Goal: Transaction & Acquisition: Purchase product/service

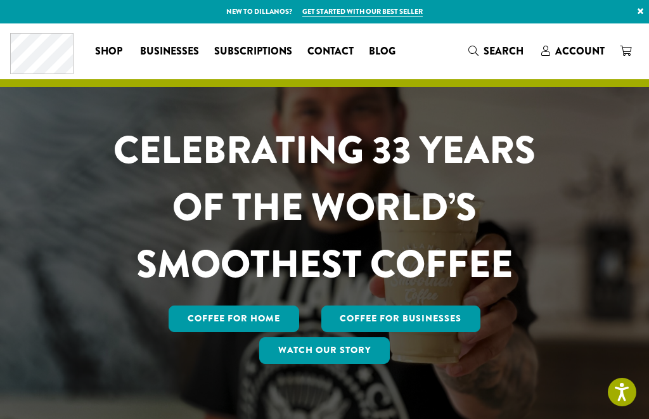
click at [568, 51] on span "Account" at bounding box center [579, 51] width 49 height 15
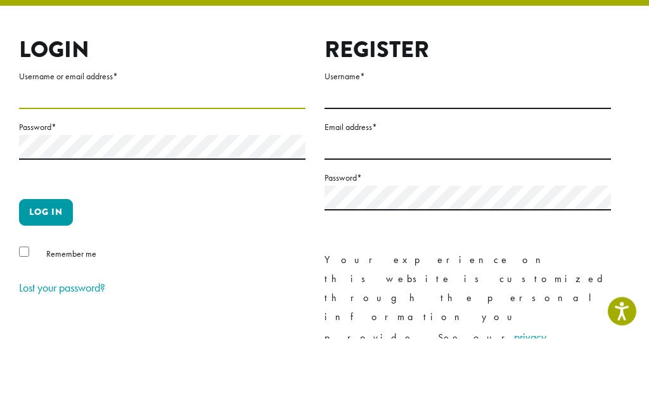
type input "********"
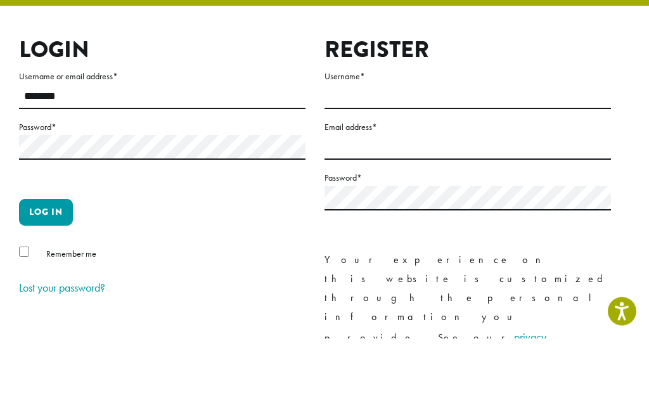
click at [46, 280] on button "Log in" at bounding box center [46, 293] width 54 height 27
click at [53, 280] on button "Log in" at bounding box center [46, 293] width 54 height 27
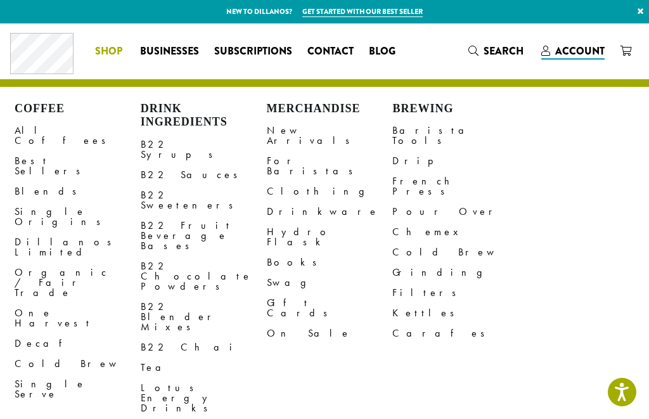
click at [48, 131] on link "All Coffees" at bounding box center [78, 135] width 126 height 30
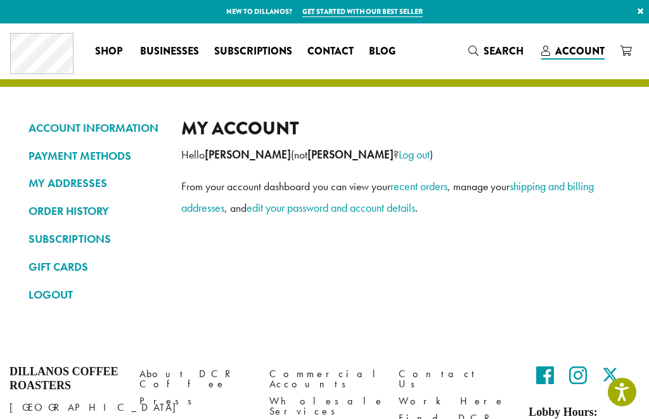
click at [89, 208] on link "ORDER HISTORY" at bounding box center [96, 211] width 134 height 22
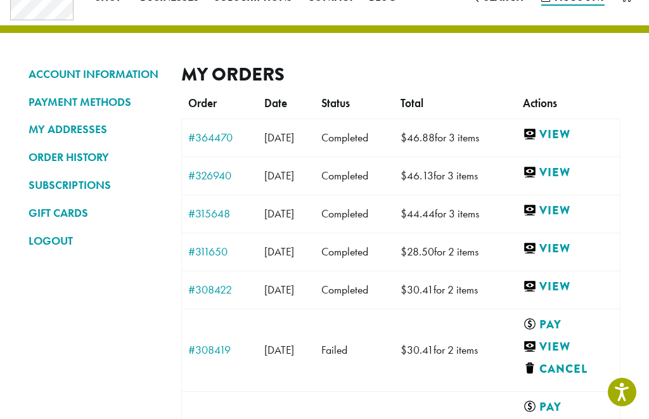
scroll to position [53, 0]
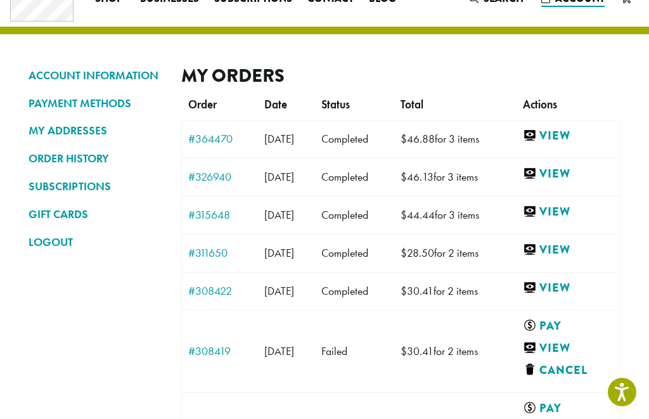
click at [570, 137] on link "View" at bounding box center [568, 136] width 91 height 16
click at [575, 177] on link "View" at bounding box center [568, 174] width 91 height 16
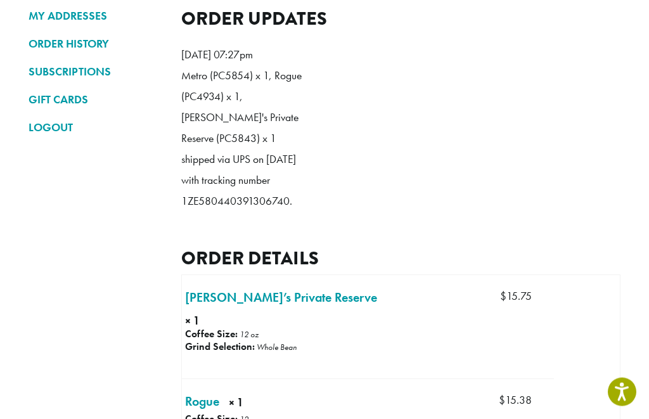
scroll to position [156, 0]
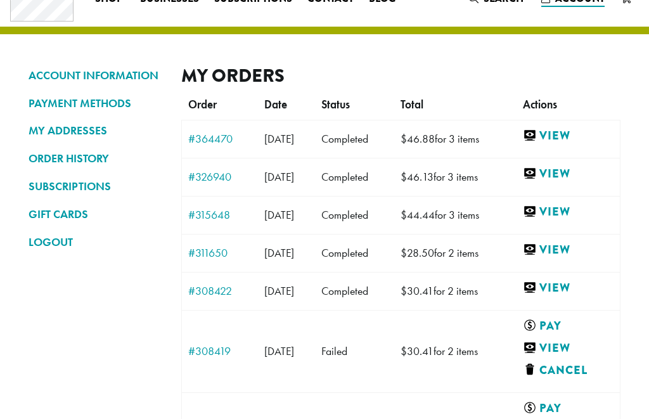
scroll to position [53, 0]
click at [574, 212] on link "View" at bounding box center [568, 212] width 91 height 16
click at [570, 249] on link "View" at bounding box center [568, 250] width 91 height 16
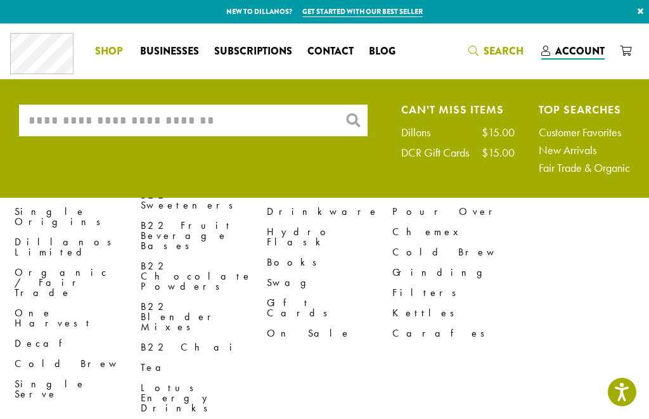
click at [128, 117] on input "What are you searching for?" at bounding box center [193, 121] width 348 height 32
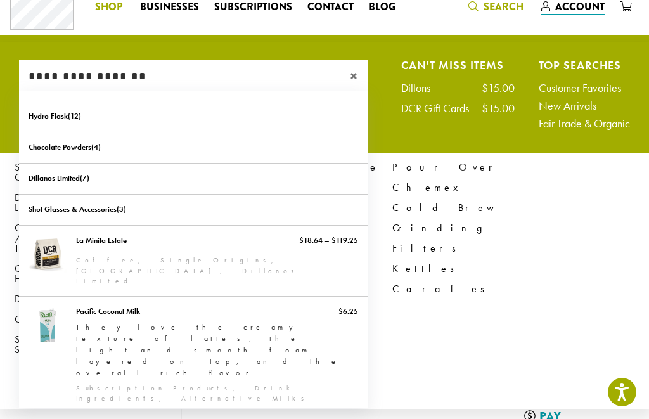
scroll to position [-3, 0]
type input "**********"
click at [357, 78] on span "×" at bounding box center [359, 75] width 18 height 15
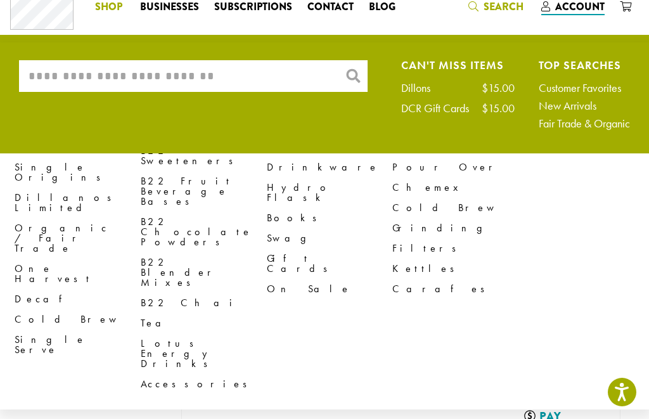
scroll to position [0, 0]
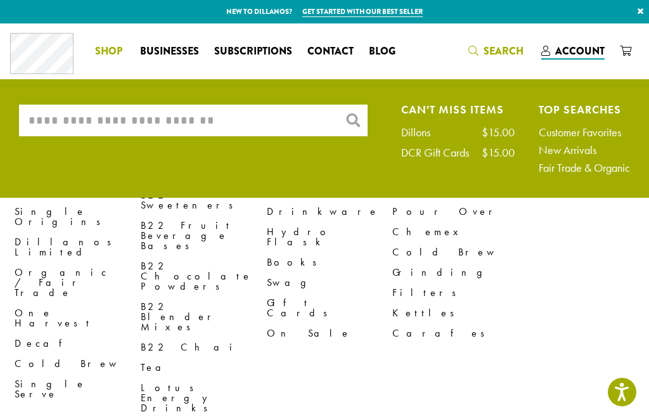
click at [106, 56] on span "Shop" at bounding box center [108, 52] width 27 height 16
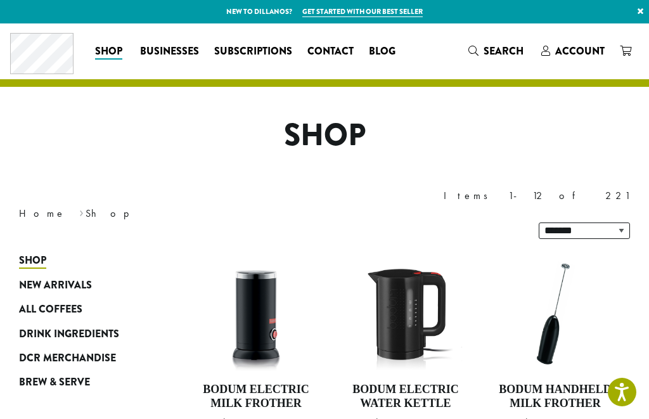
click at [54, 302] on span "All Coffees" at bounding box center [50, 310] width 63 height 16
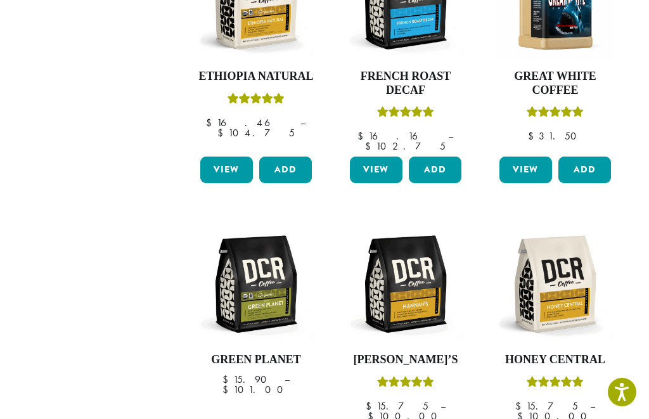
scroll to position [865, 0]
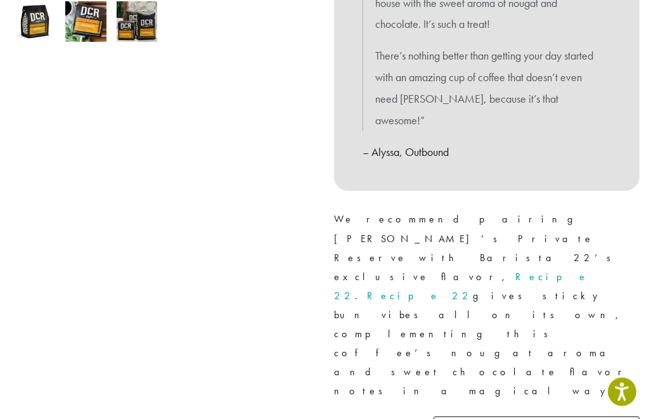
scroll to position [452, 0]
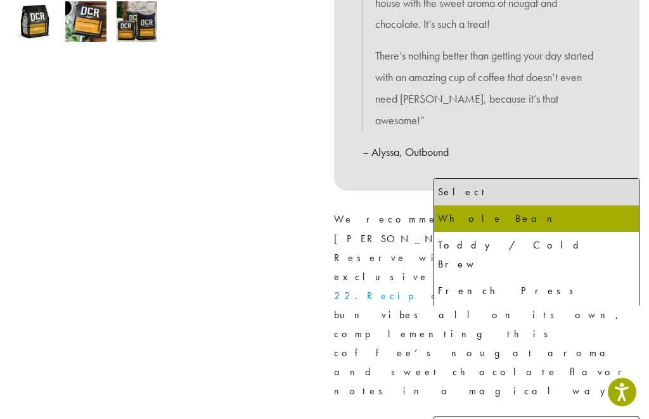
select select "*********"
select select "**********"
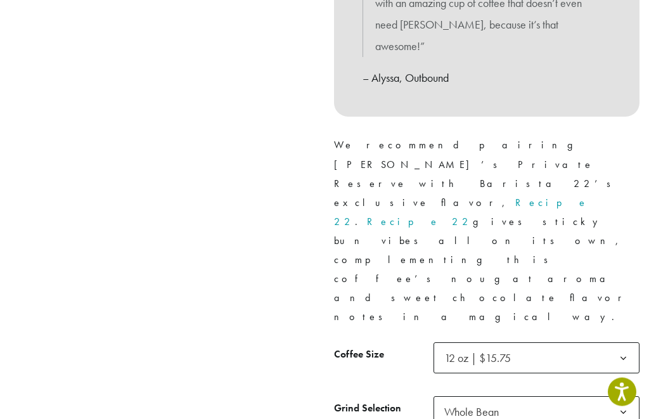
scroll to position [526, 0]
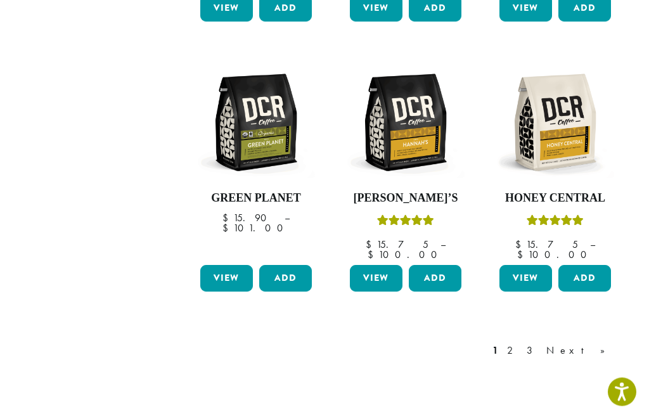
scroll to position [1028, 0]
click at [597, 343] on link "Next »" at bounding box center [580, 350] width 73 height 15
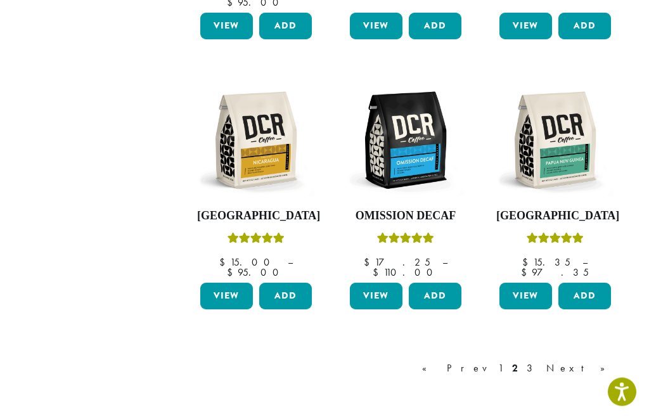
scroll to position [1010, 0]
click at [607, 360] on link "Next »" at bounding box center [580, 367] width 73 height 15
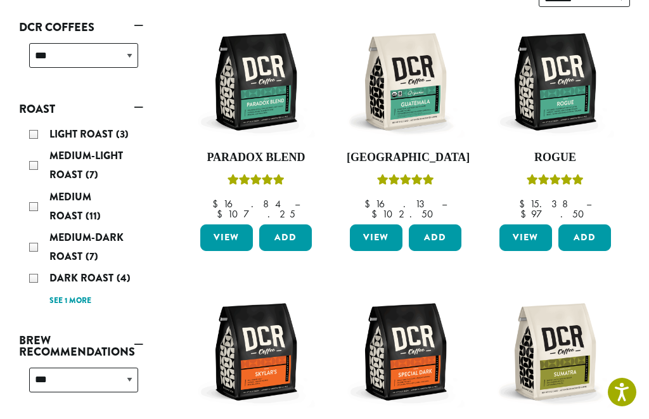
scroll to position [231, 0]
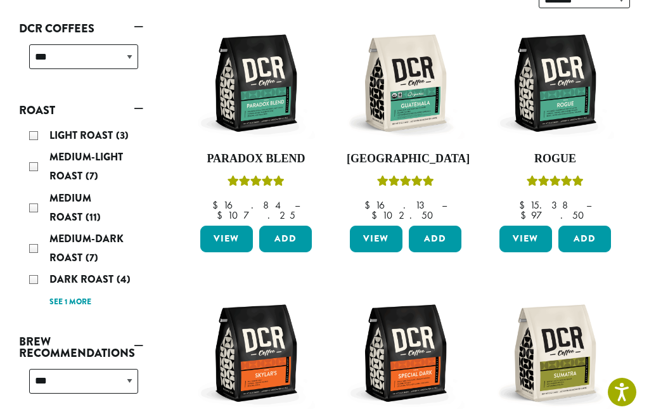
click at [227, 226] on link "View" at bounding box center [226, 239] width 53 height 27
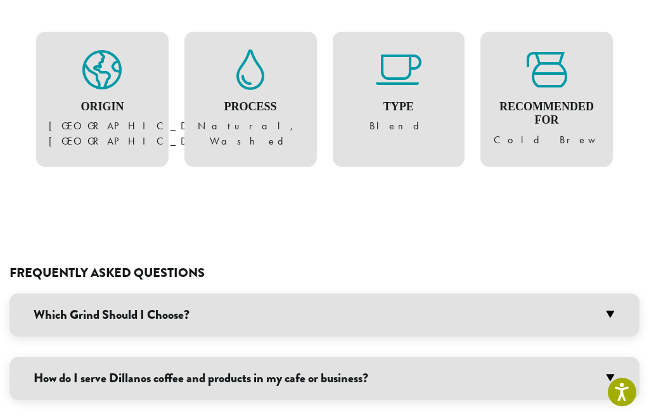
scroll to position [597, 0]
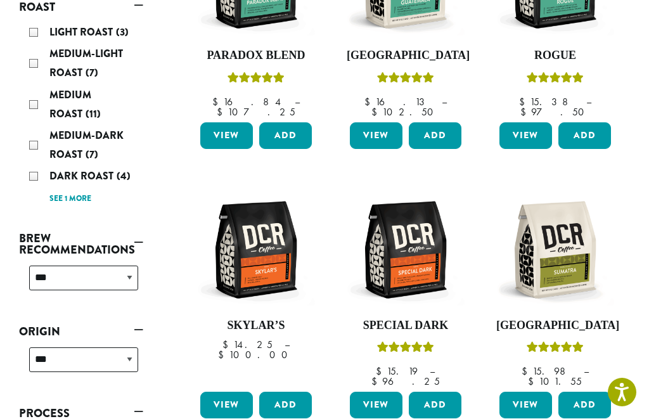
scroll to position [334, 0]
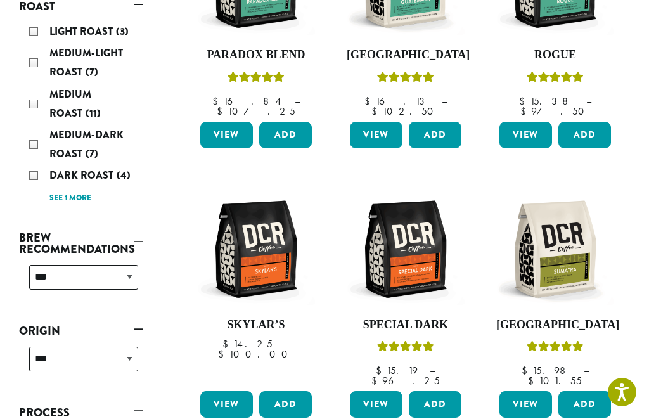
click at [232, 391] on link "View" at bounding box center [226, 404] width 53 height 27
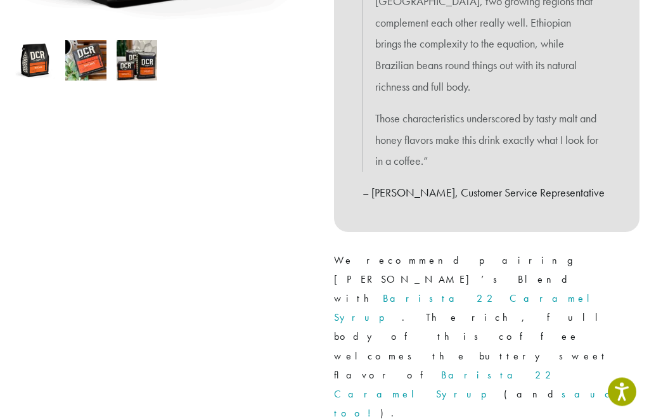
scroll to position [413, 0]
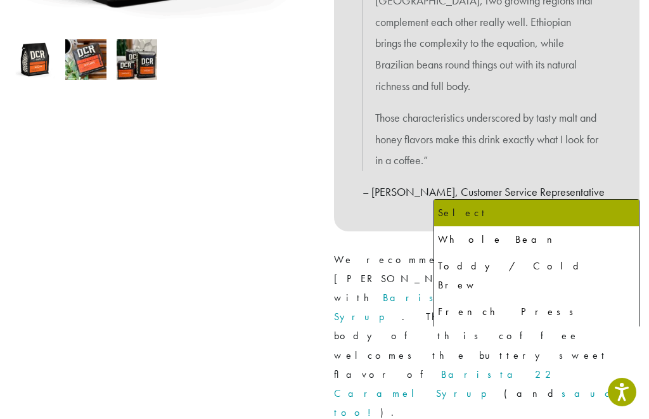
select select "*********"
select select "**********"
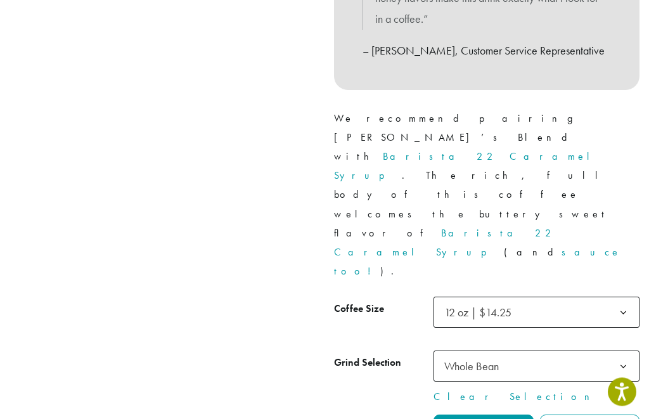
scroll to position [555, 0]
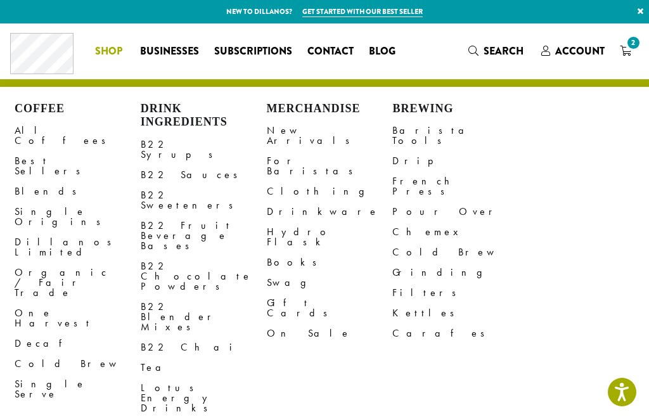
click at [39, 127] on link "All Coffees" at bounding box center [78, 135] width 126 height 30
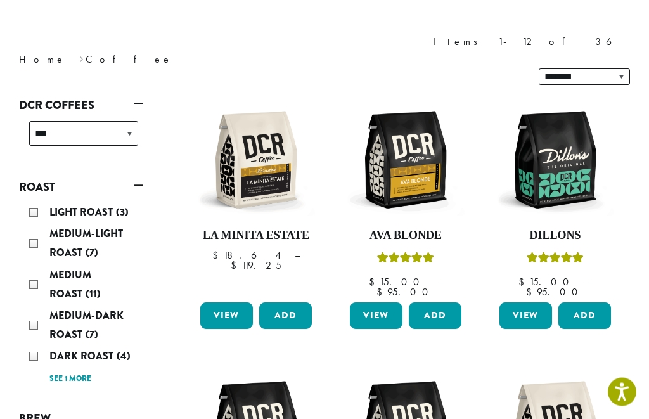
scroll to position [152, 0]
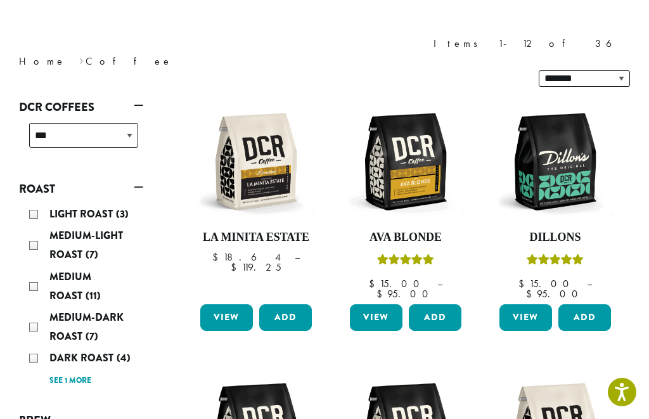
click at [224, 304] on link "View" at bounding box center [226, 317] width 53 height 27
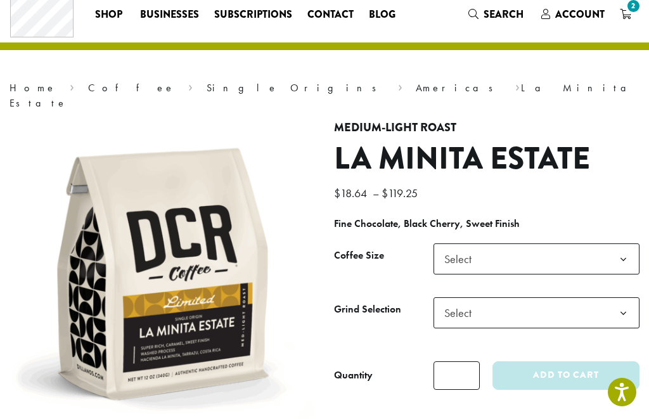
scroll to position [36, 0]
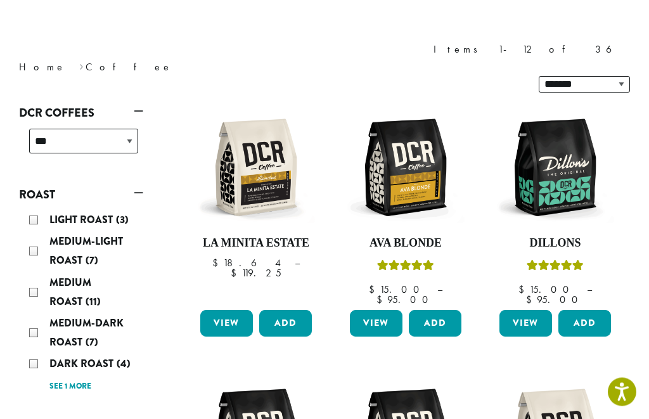
scroll to position [146, 0]
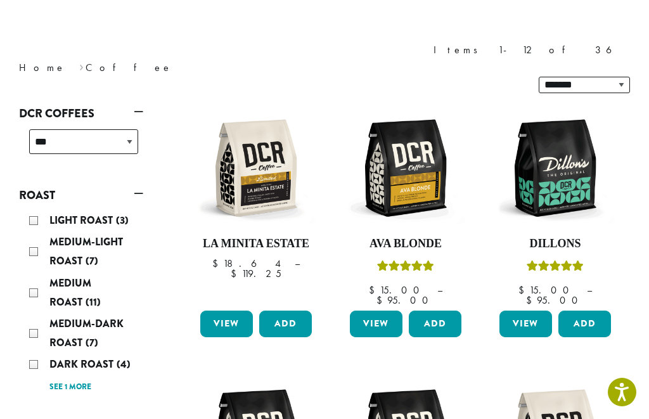
click at [32, 274] on div "Medium Roast (11)" at bounding box center [83, 293] width 109 height 38
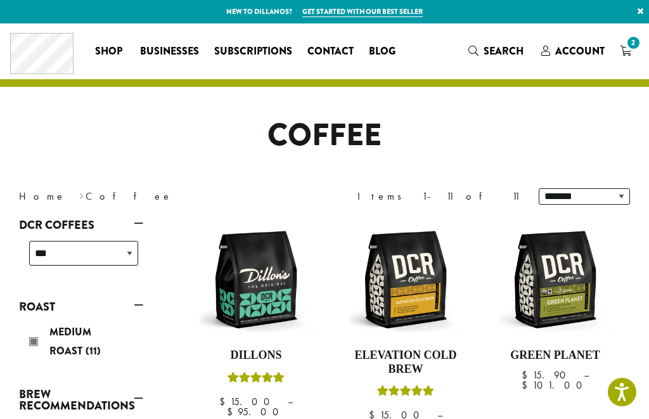
scroll to position [1, 0]
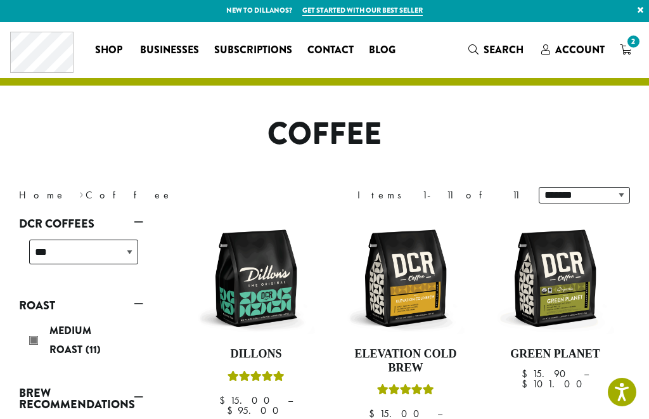
click at [39, 344] on div "Medium Roast (11)" at bounding box center [83, 340] width 109 height 38
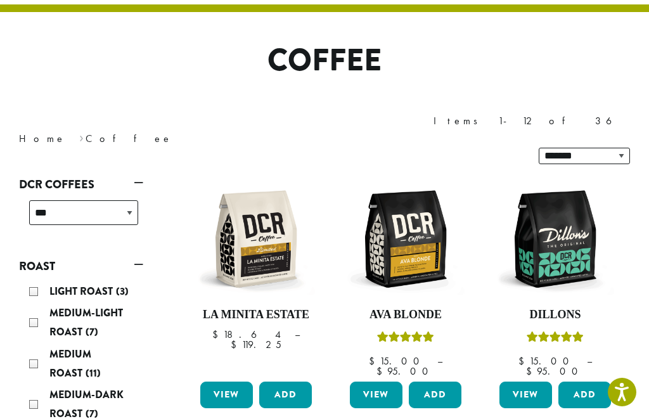
scroll to position [77, 0]
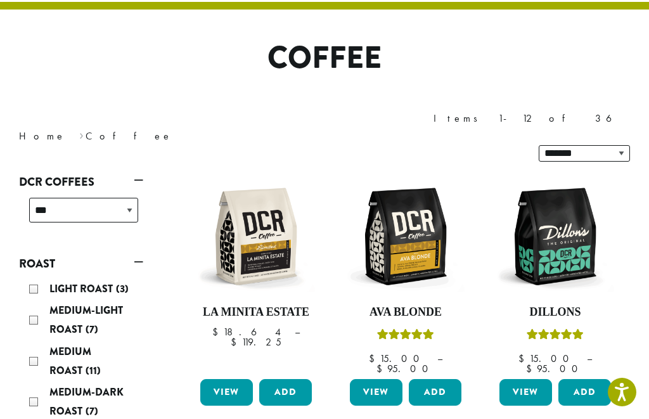
click at [35, 301] on div "Medium-Light Roast (7)" at bounding box center [83, 320] width 109 height 38
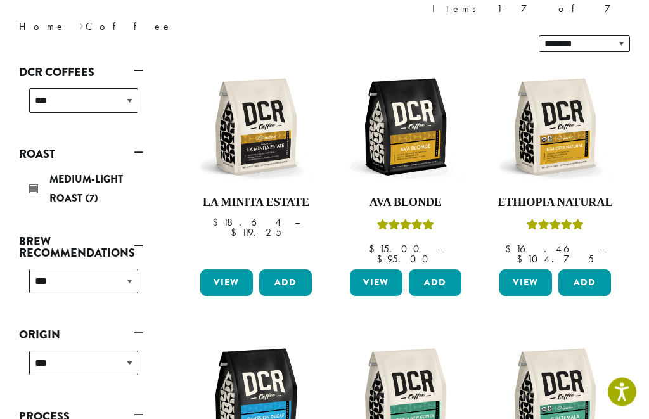
scroll to position [187, 0]
click at [528, 269] on link "View" at bounding box center [525, 282] width 53 height 27
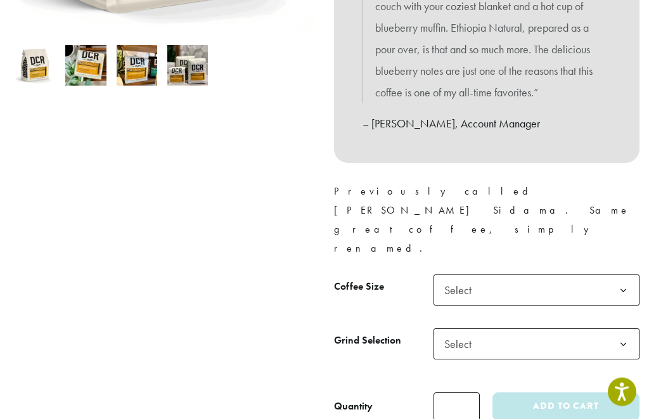
scroll to position [423, 0]
click at [620, 275] on b at bounding box center [623, 290] width 31 height 31
click at [622, 329] on b at bounding box center [623, 344] width 31 height 31
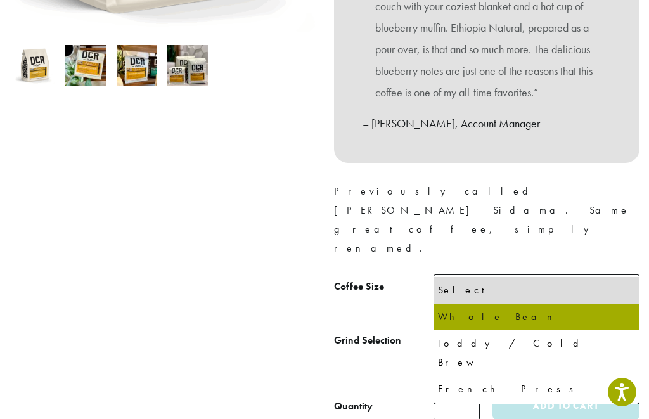
select select "*********"
select select "**********"
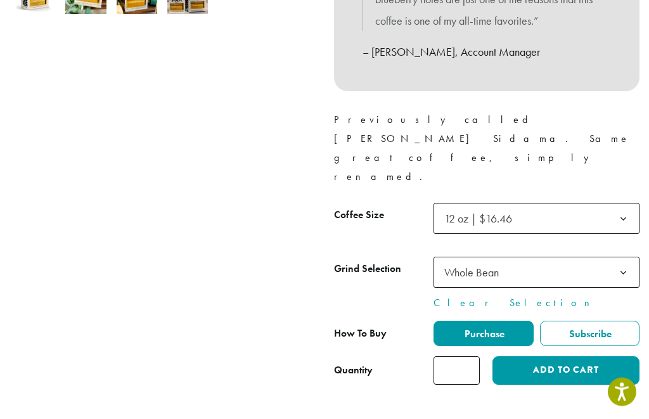
scroll to position [493, 0]
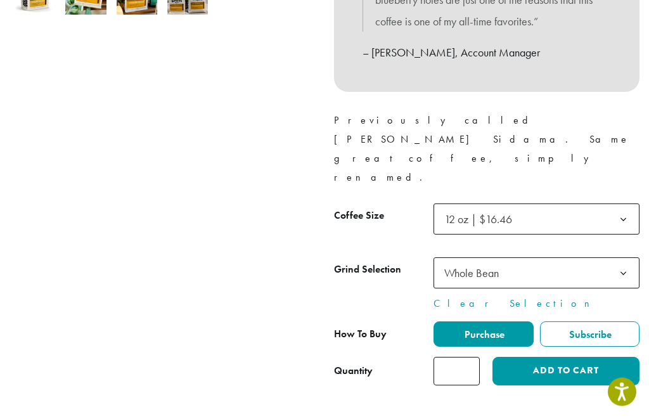
click at [552, 357] on button "Add to cart" at bounding box center [565, 371] width 147 height 29
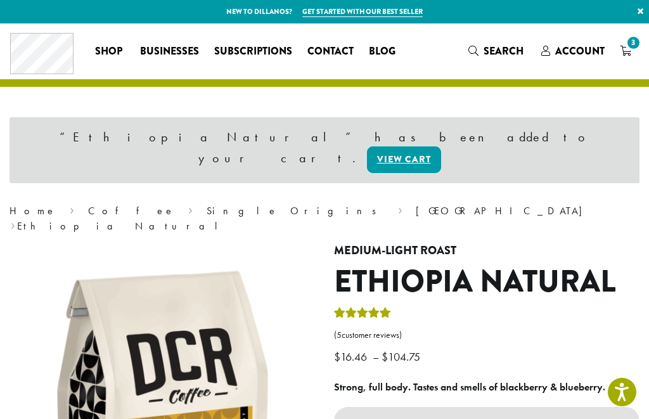
click at [629, 52] on icon "3" at bounding box center [625, 51] width 11 height 10
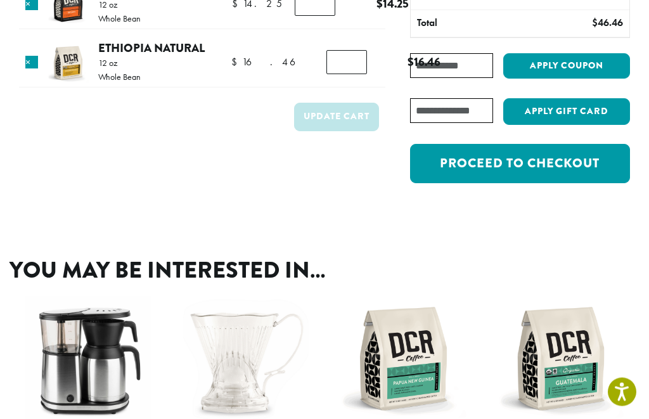
scroll to position [194, 0]
click at [511, 161] on link "Proceed to checkout" at bounding box center [520, 163] width 220 height 39
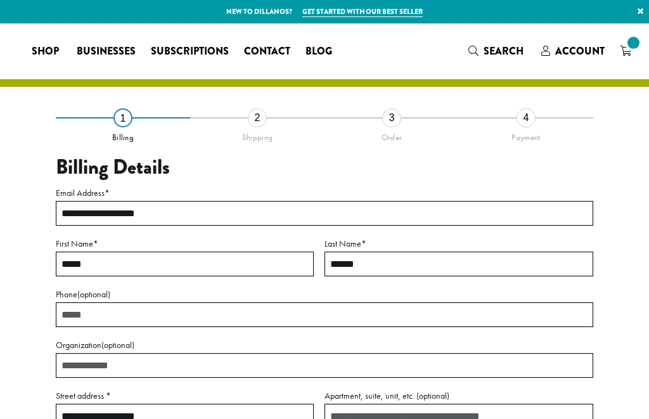
select select "**"
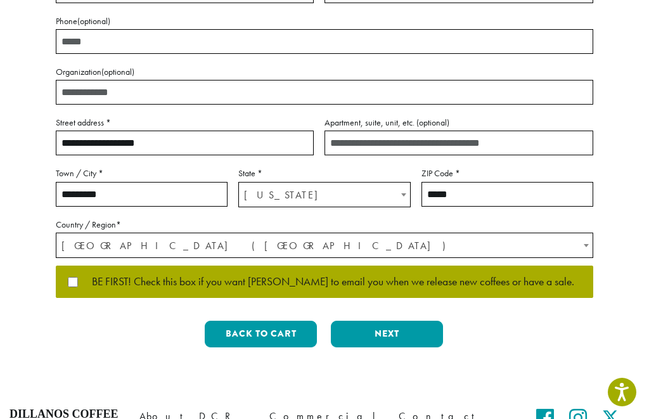
scroll to position [295, 0]
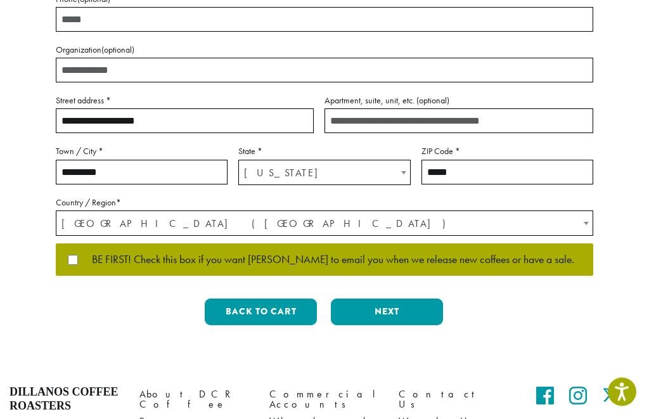
click at [375, 312] on button "Next" at bounding box center [387, 312] width 112 height 27
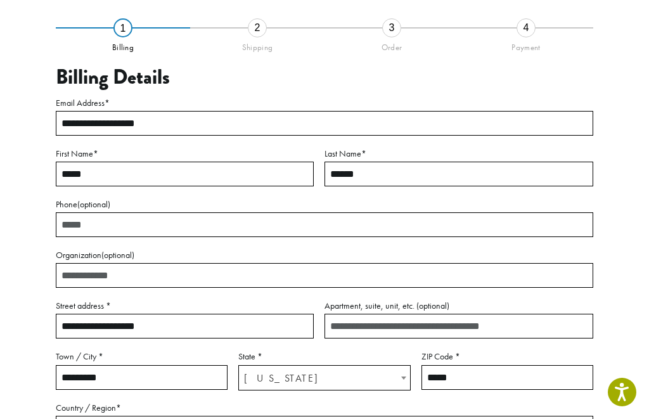
scroll to position [72, 0]
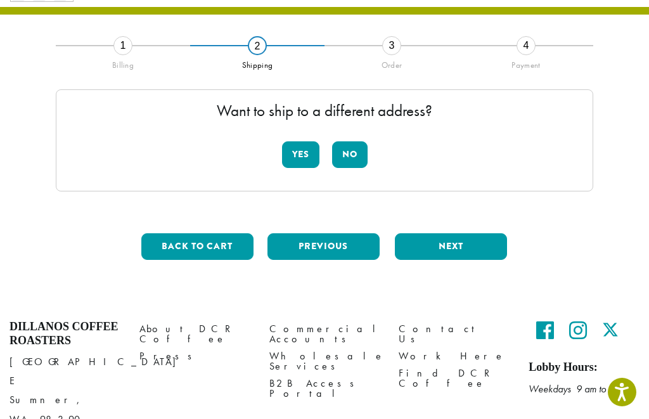
click at [350, 152] on button "No" at bounding box center [349, 154] width 35 height 27
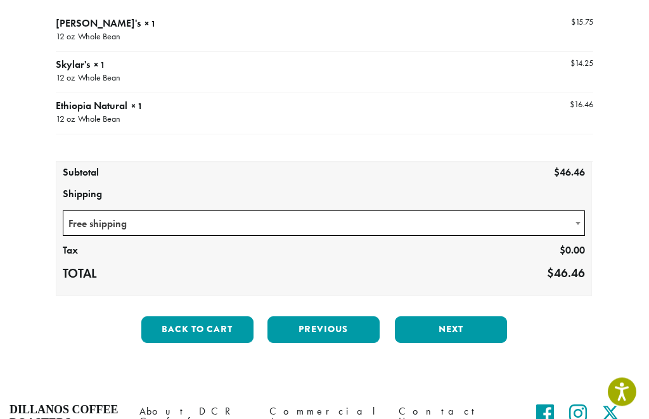
scroll to position [174, 0]
click at [448, 326] on button "Next" at bounding box center [451, 329] width 112 height 27
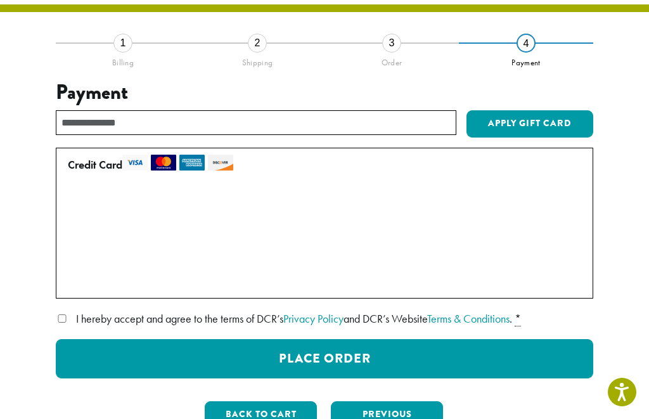
scroll to position [72, 0]
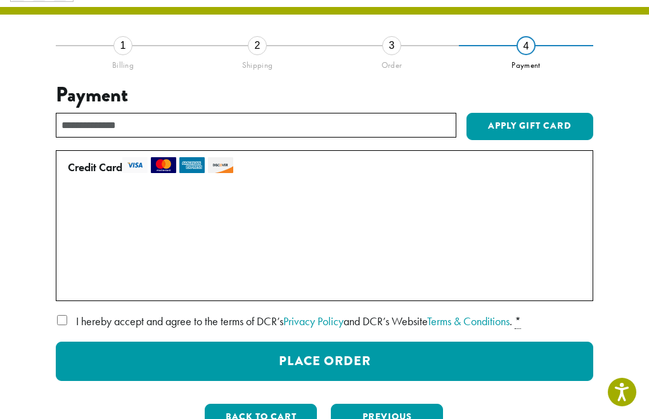
click at [72, 254] on label "• • • 9881 (expires 06/28)" at bounding box center [322, 257] width 508 height 20
click at [323, 357] on button "Place Order" at bounding box center [324, 360] width 537 height 39
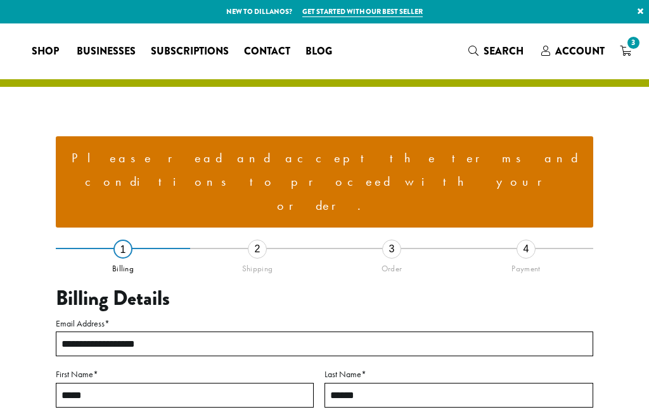
select select "**"
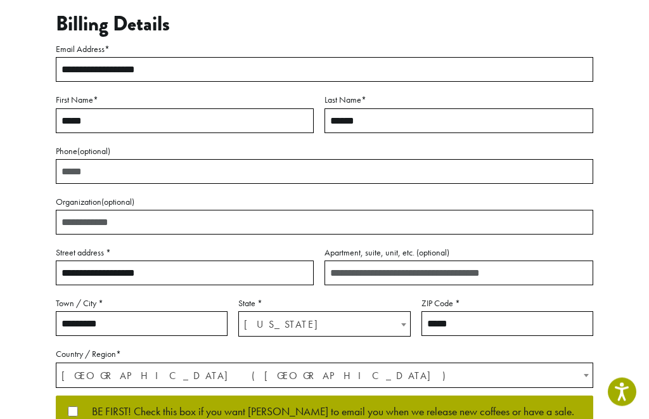
scroll to position [291, 0]
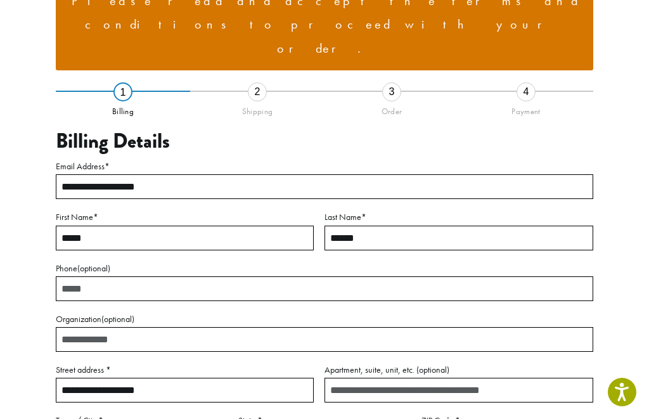
scroll to position [155, 0]
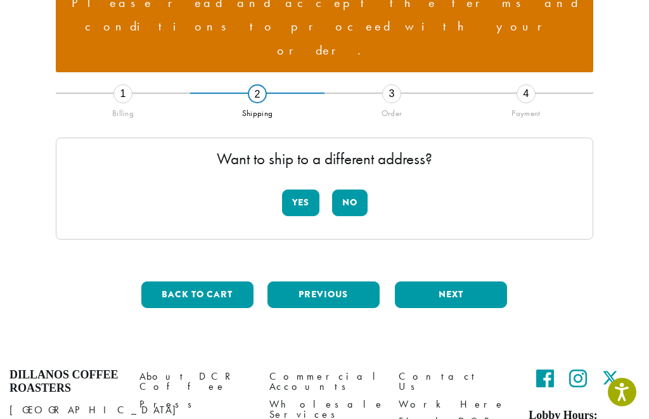
click at [343, 189] on button "No" at bounding box center [349, 202] width 35 height 27
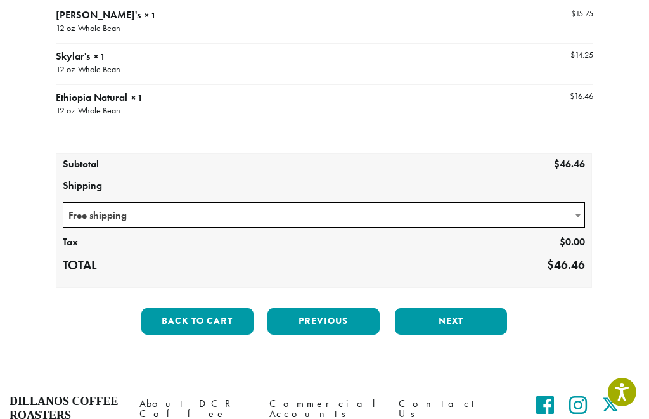
scroll to position [353, 0]
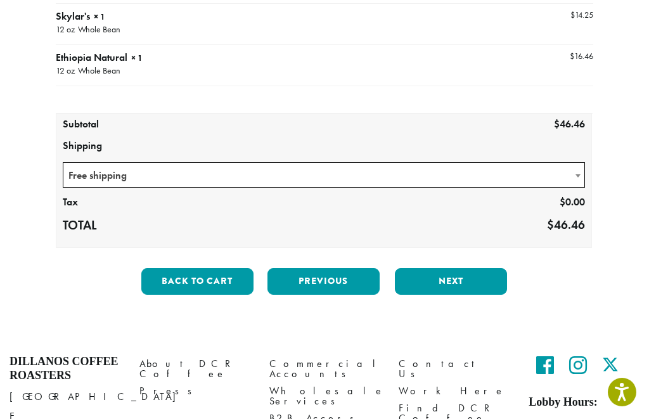
click at [450, 268] on button "Next" at bounding box center [451, 281] width 112 height 27
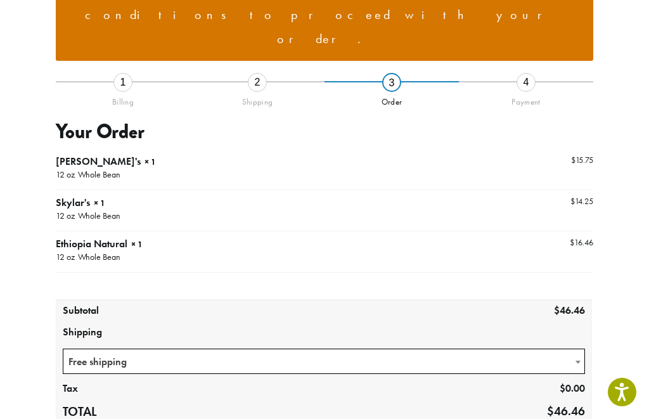
scroll to position [155, 0]
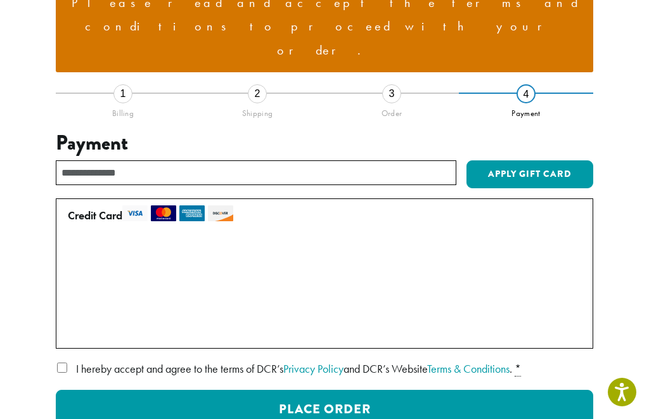
click at [324, 390] on button "Place Order" at bounding box center [324, 409] width 537 height 39
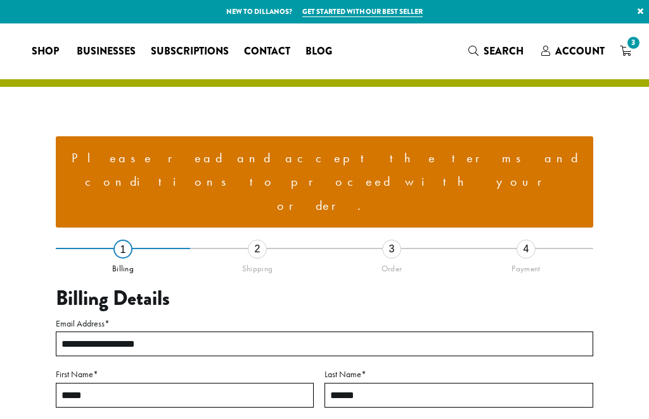
select select "**"
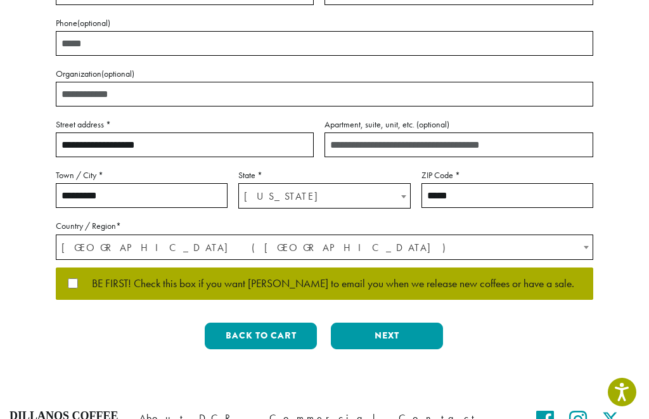
click at [385, 322] on button "Next" at bounding box center [387, 335] width 112 height 27
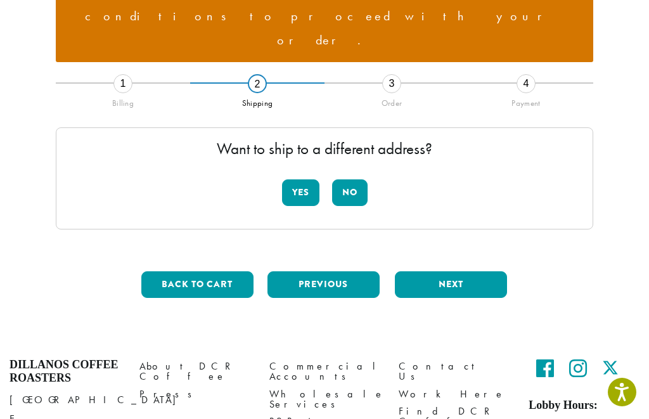
scroll to position [169, 0]
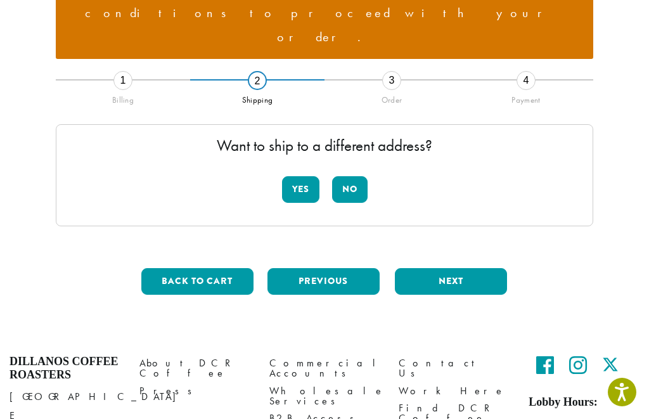
click at [351, 176] on button "No" at bounding box center [349, 189] width 35 height 27
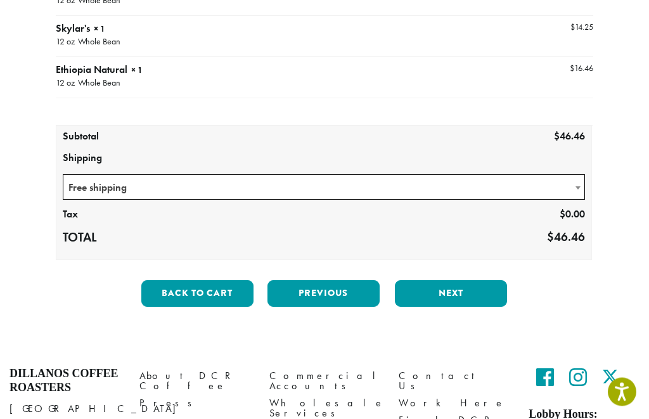
scroll to position [353, 0]
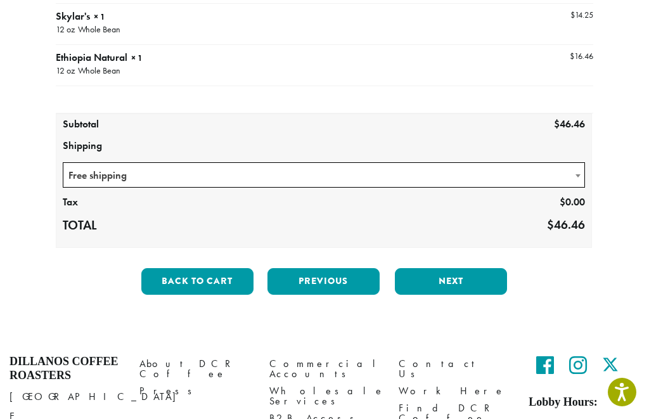
click at [448, 268] on button "Next" at bounding box center [451, 281] width 112 height 27
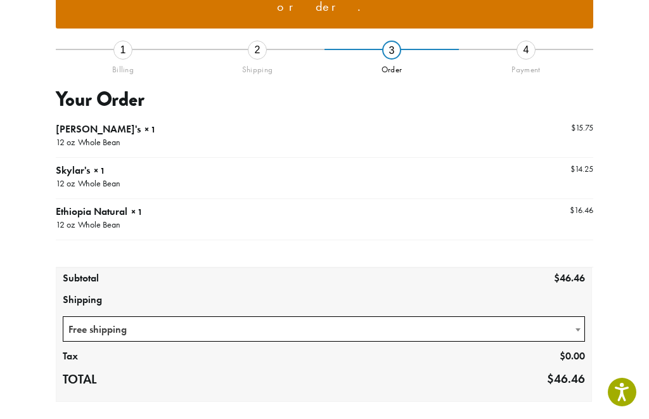
scroll to position [155, 0]
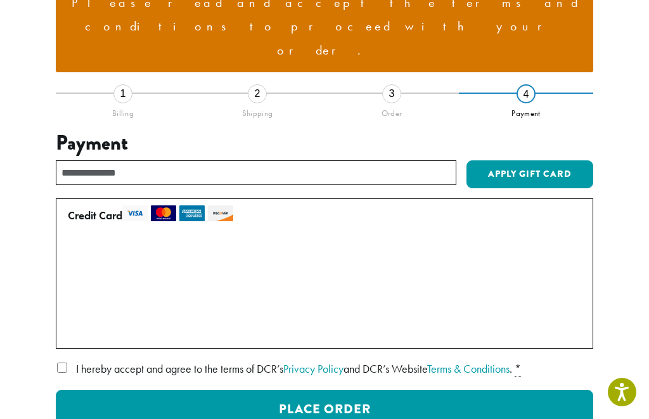
click at [72, 295] on label "• • • 9881 (expires 06/28)" at bounding box center [322, 305] width 508 height 20
click at [321, 390] on button "Place Order" at bounding box center [324, 409] width 537 height 39
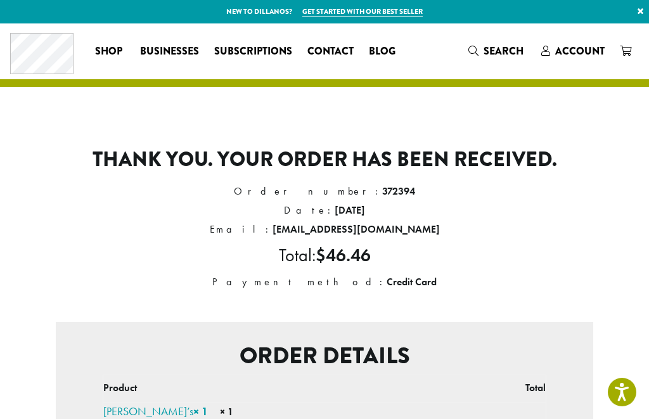
click at [581, 58] on span "Account" at bounding box center [579, 51] width 49 height 15
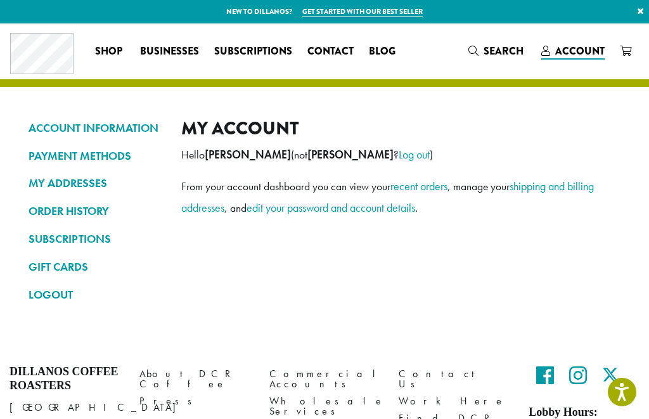
click at [100, 207] on link "ORDER HISTORY" at bounding box center [96, 211] width 134 height 22
